Goal: Check status

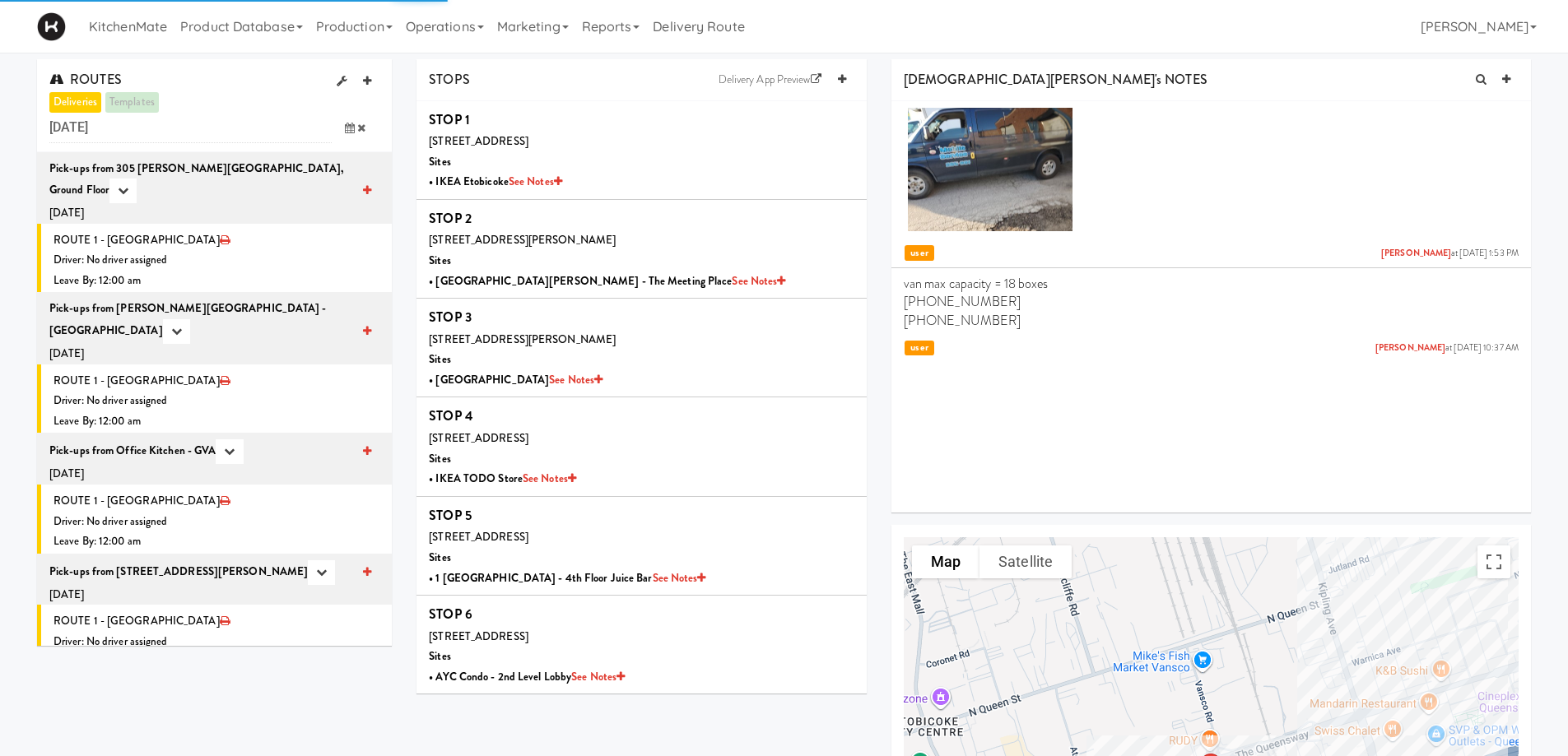
click at [352, 123] on icon at bounding box center [350, 127] width 10 height 11
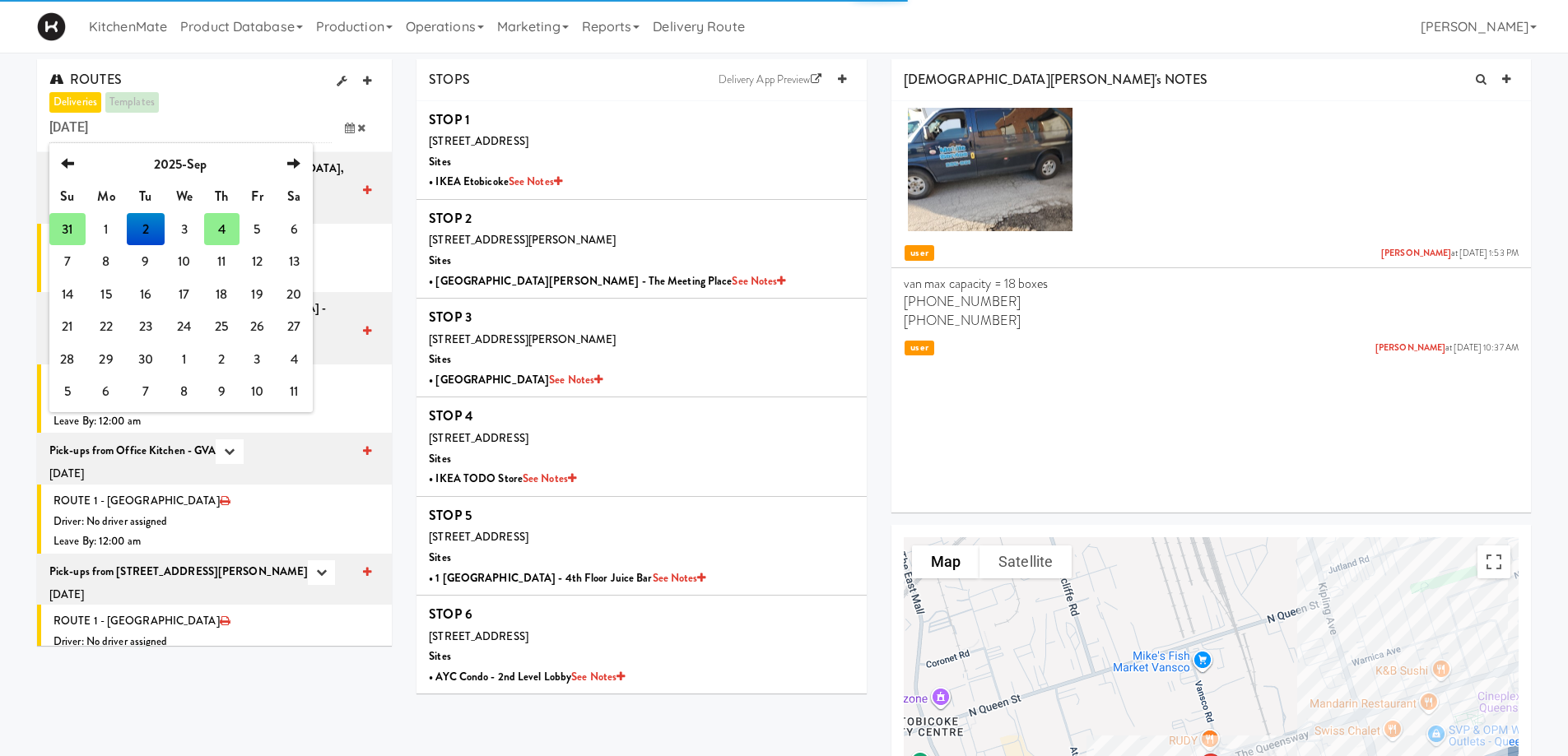
click at [55, 150] on td "31" at bounding box center [67, 229] width 36 height 33
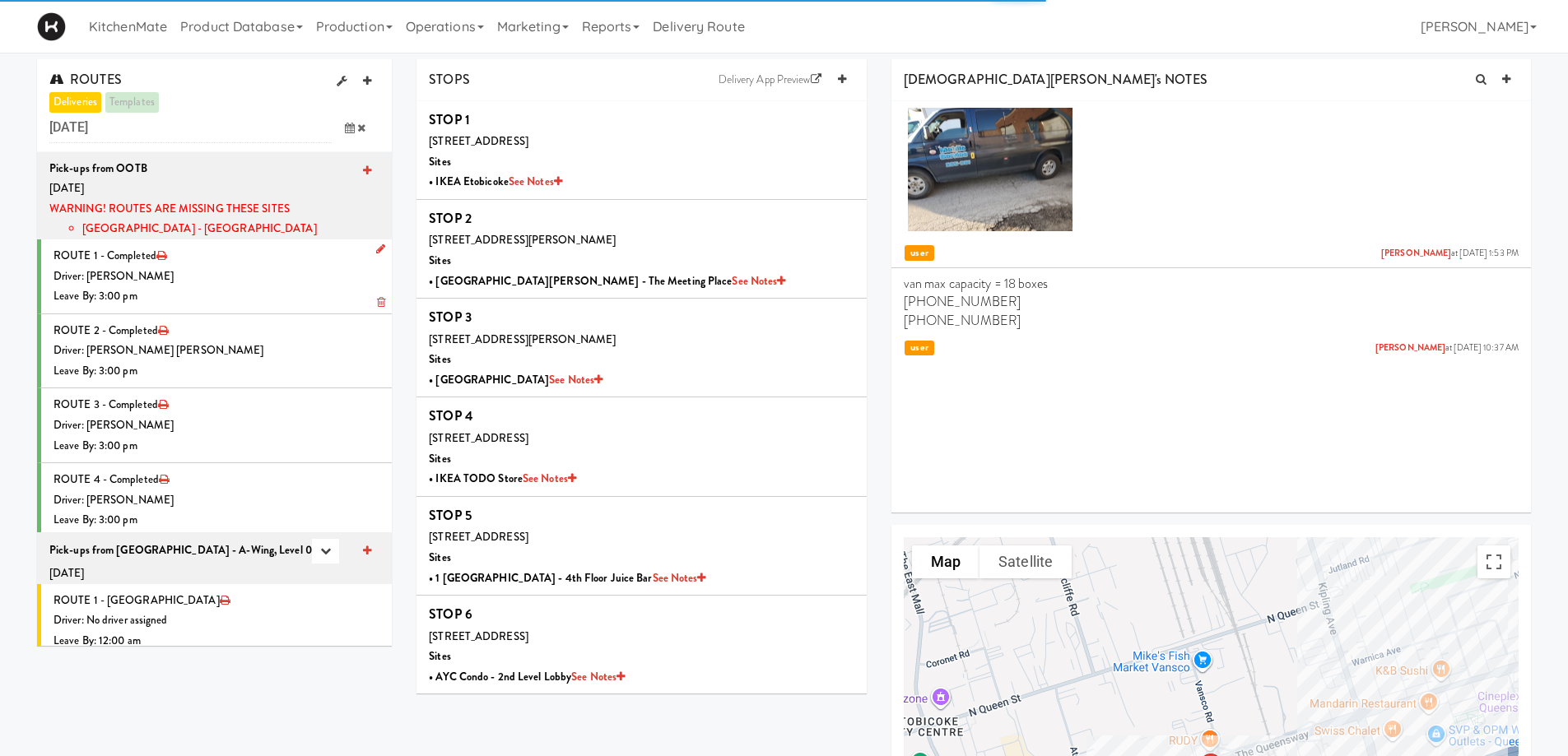
click at [252, 150] on div "Driver: [PERSON_NAME]" at bounding box center [216, 277] width 326 height 21
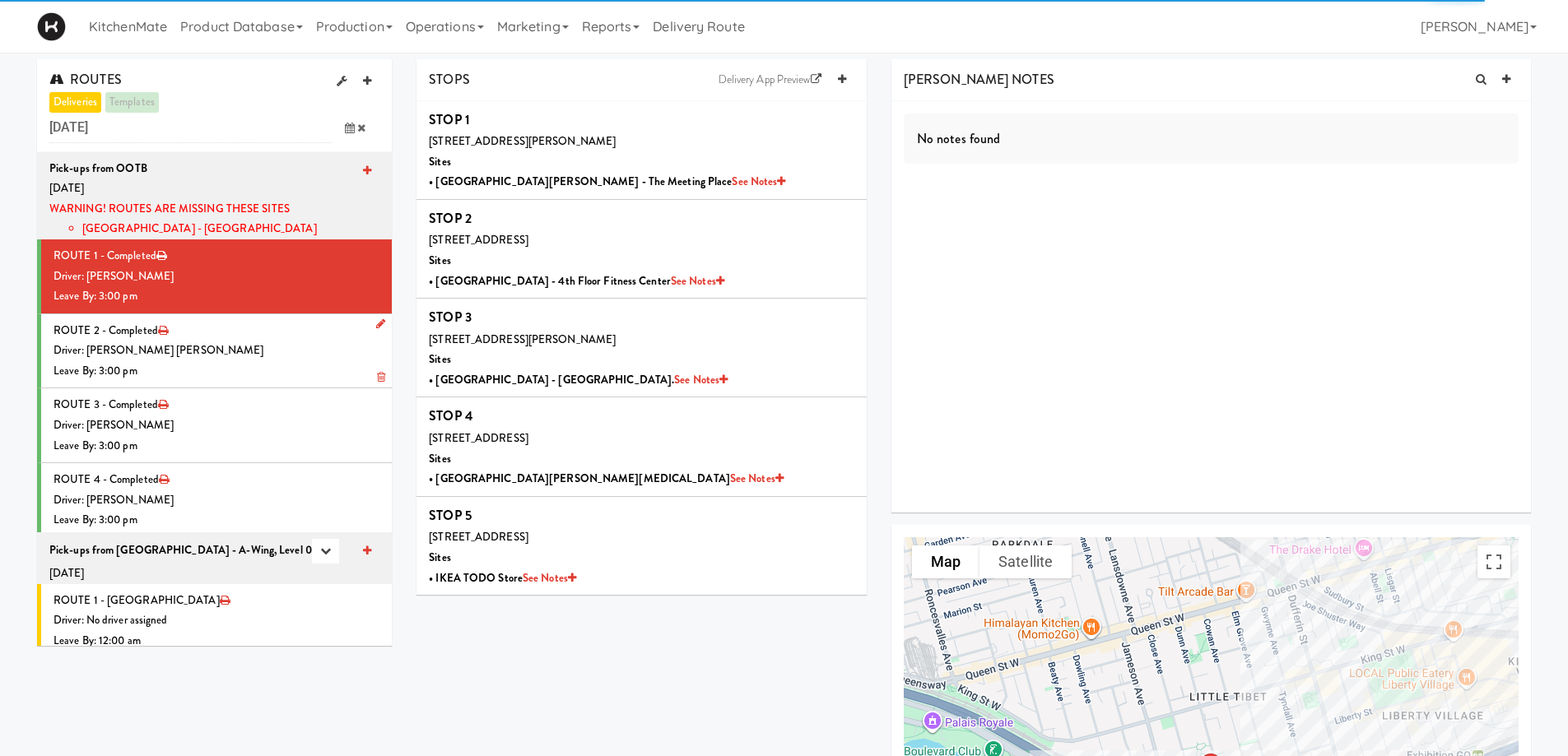
click at [237, 150] on div "Driver: [PERSON_NAME] [PERSON_NAME]" at bounding box center [216, 350] width 326 height 21
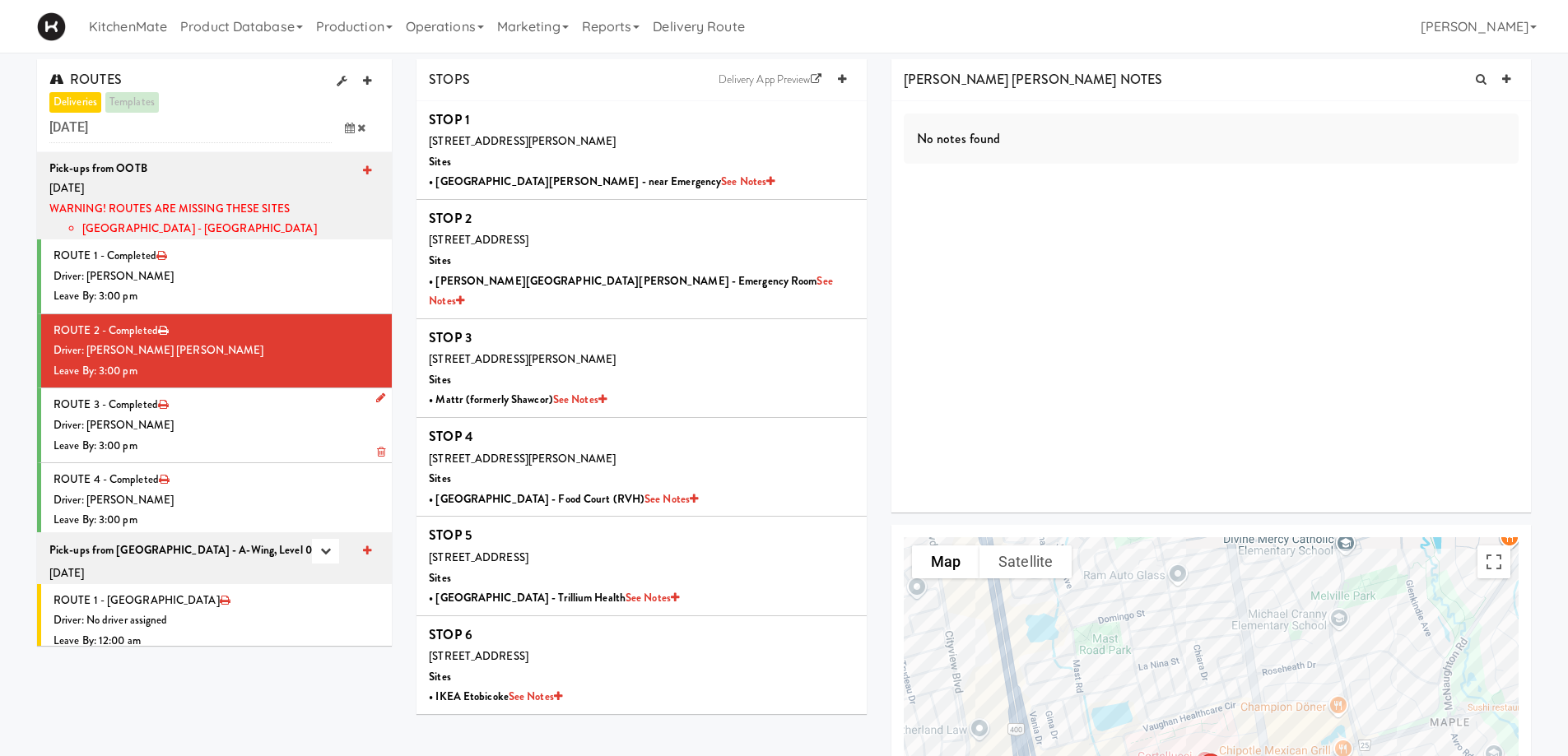
click at [278, 150] on div "Driver: [PERSON_NAME]" at bounding box center [216, 426] width 326 height 21
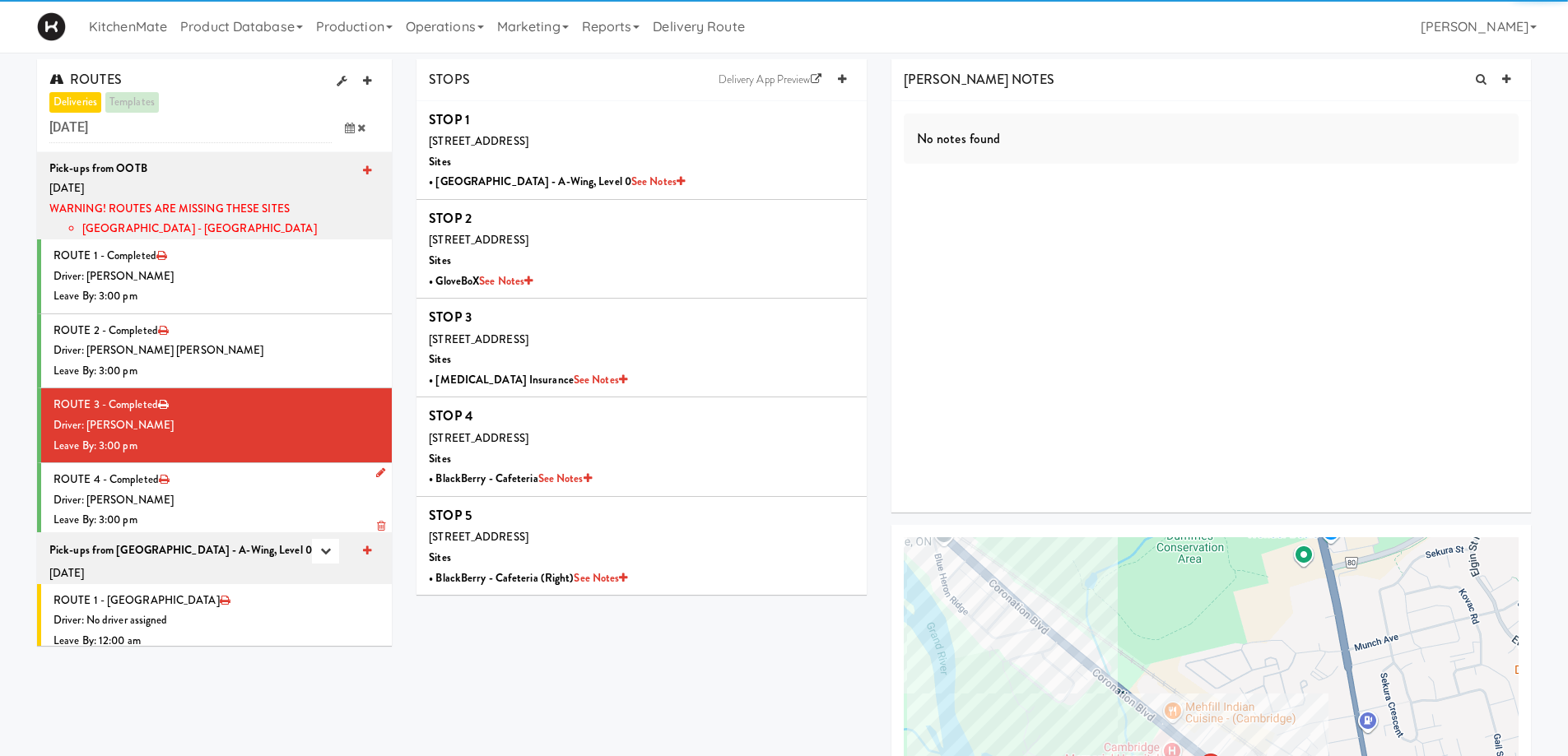
click at [255, 150] on div "Driver: [PERSON_NAME]" at bounding box center [216, 500] width 326 height 21
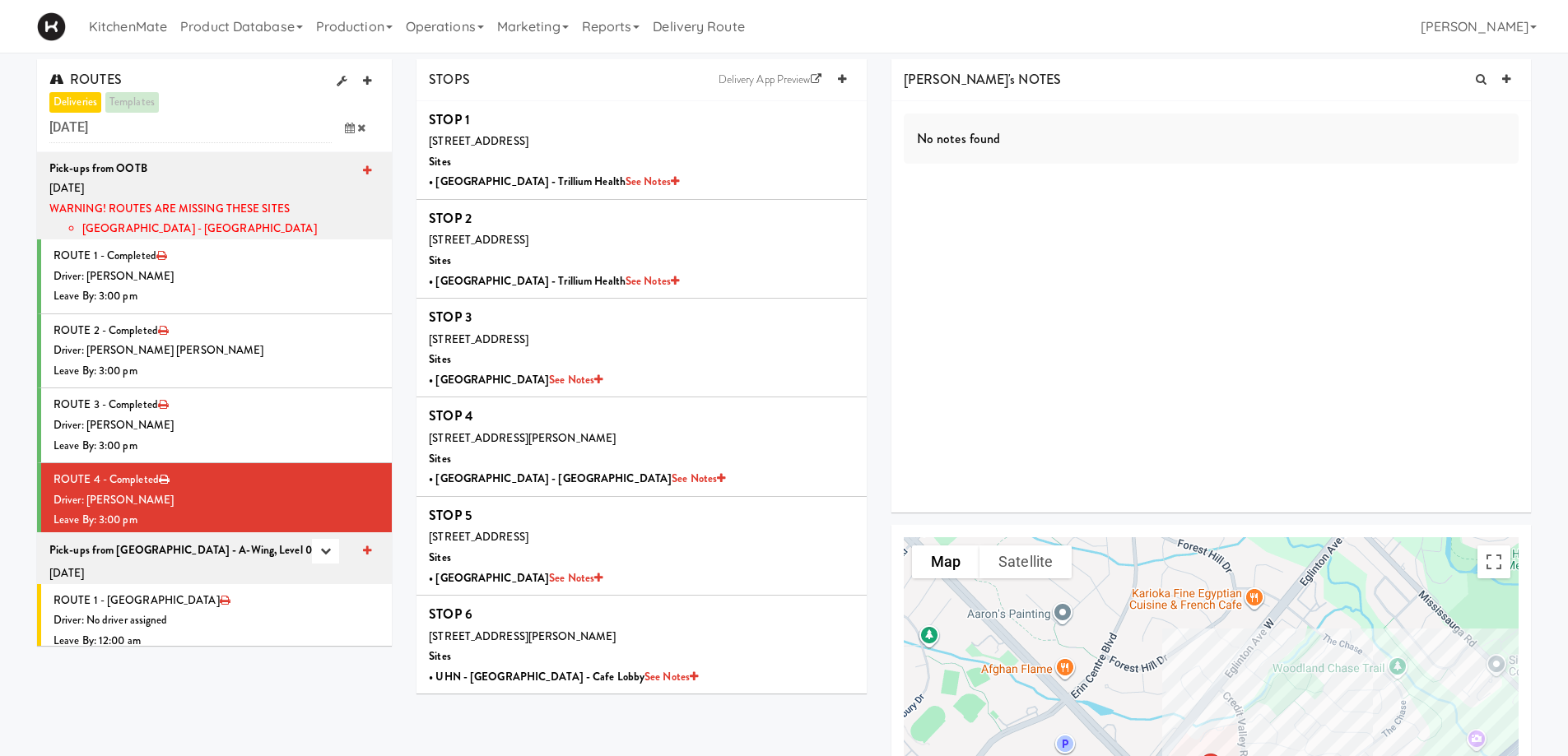
click at [447, 150] on div "No notes found" at bounding box center [1211, 307] width 640 height 412
